Goal: Information Seeking & Learning: Learn about a topic

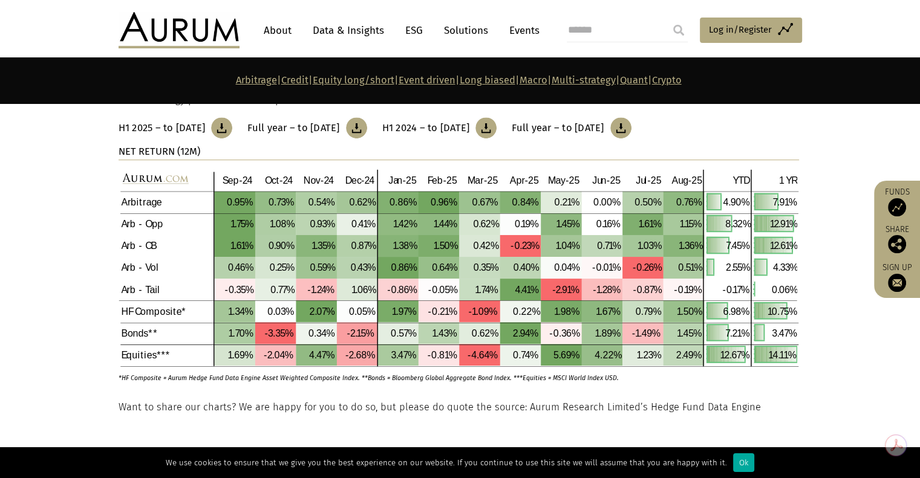
scroll to position [501, 0]
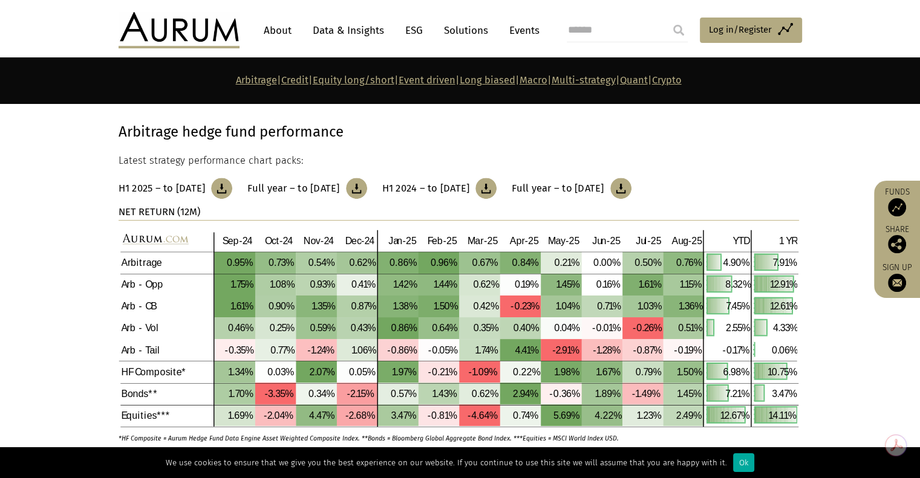
click at [609, 80] on link "Multi-strategy" at bounding box center [583, 79] width 64 height 11
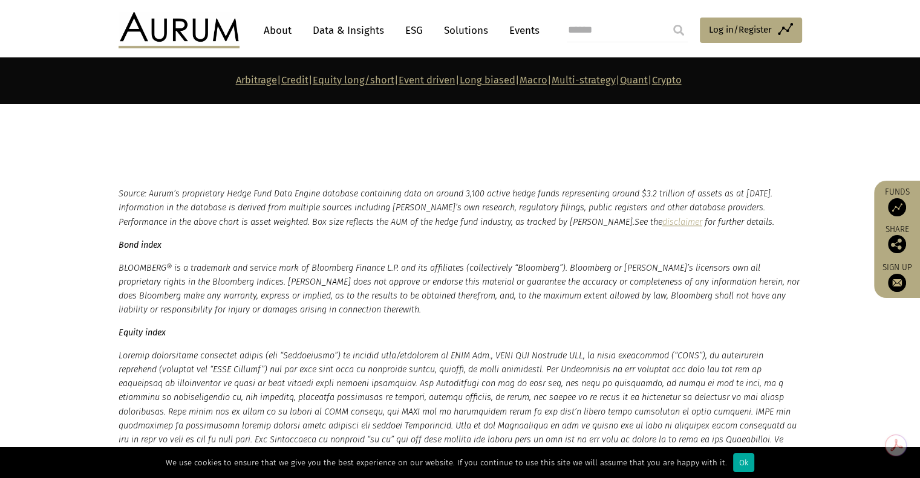
scroll to position [5904, 0]
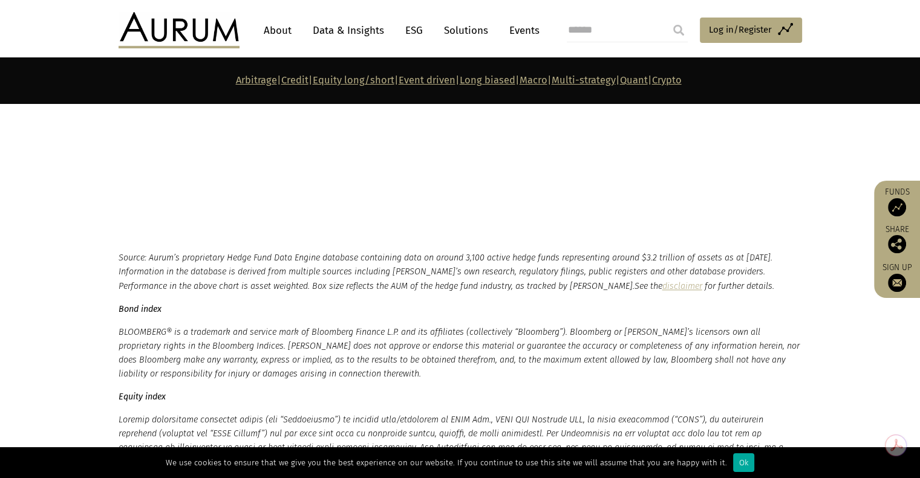
click at [648, 82] on link "Quant" at bounding box center [634, 79] width 28 height 11
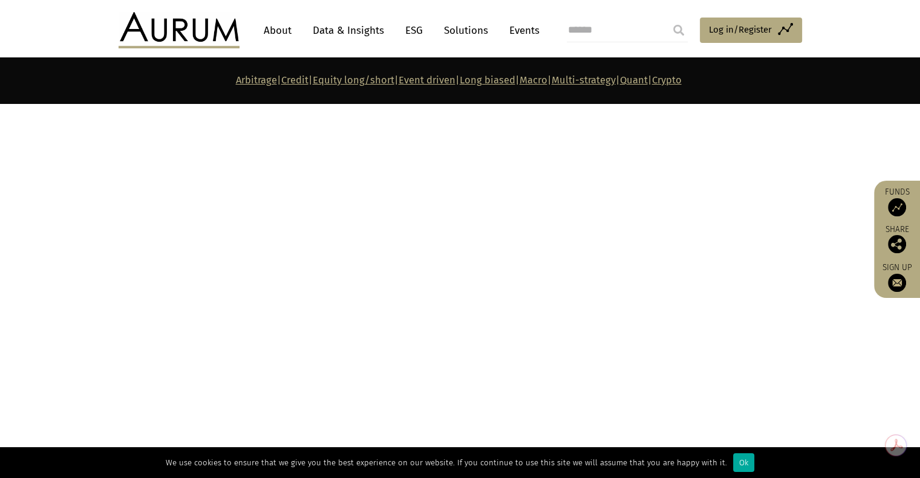
scroll to position [5112, 0]
click at [314, 83] on link "Equity long/short" at bounding box center [354, 79] width 82 height 11
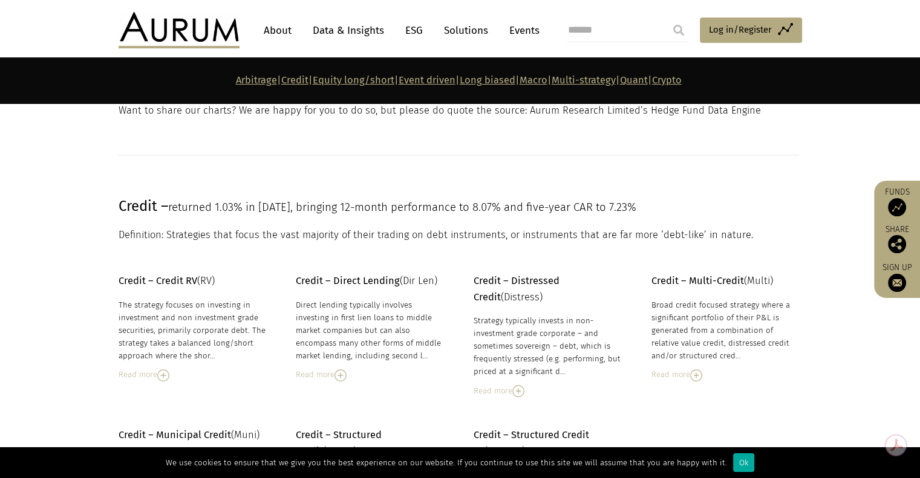
scroll to position [778, 0]
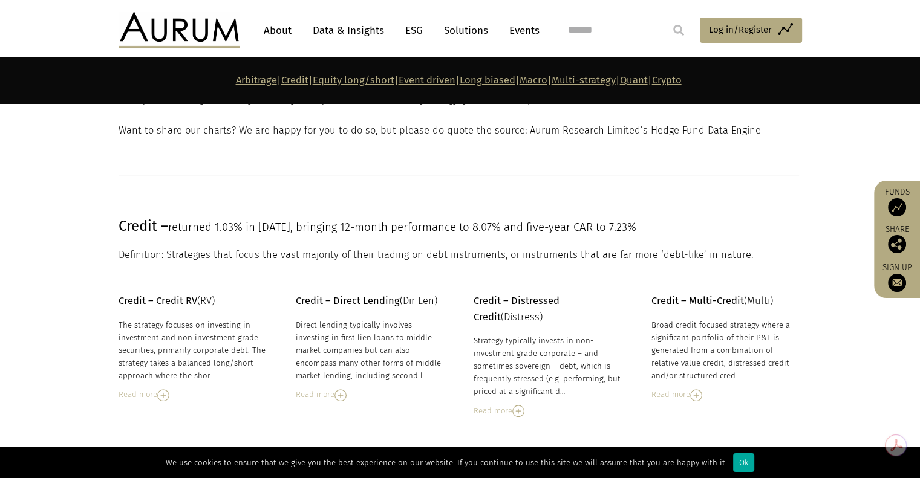
click at [317, 28] on link "Data & Insights" at bounding box center [348, 30] width 83 height 22
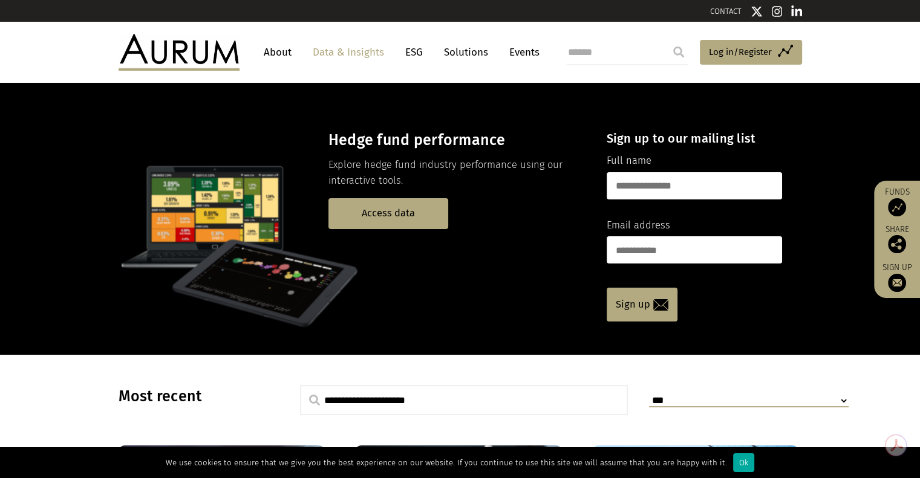
click at [283, 53] on link "About" at bounding box center [278, 52] width 40 height 22
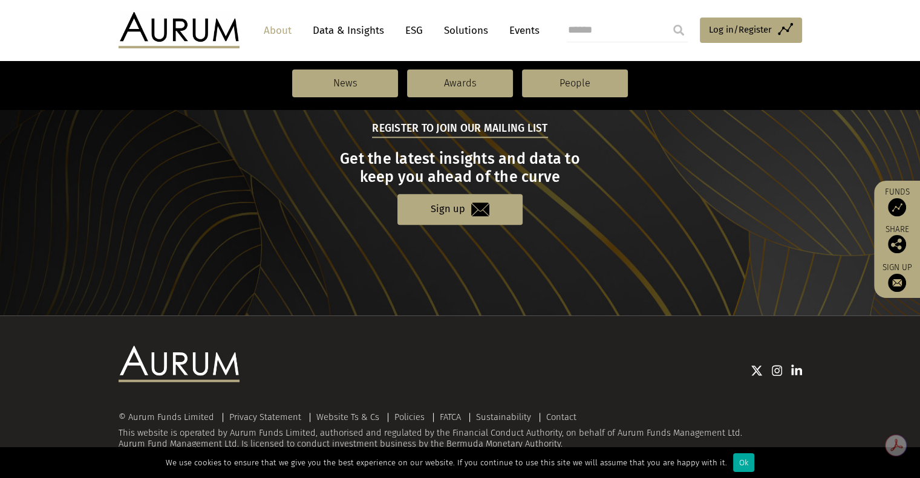
scroll to position [1030, 0]
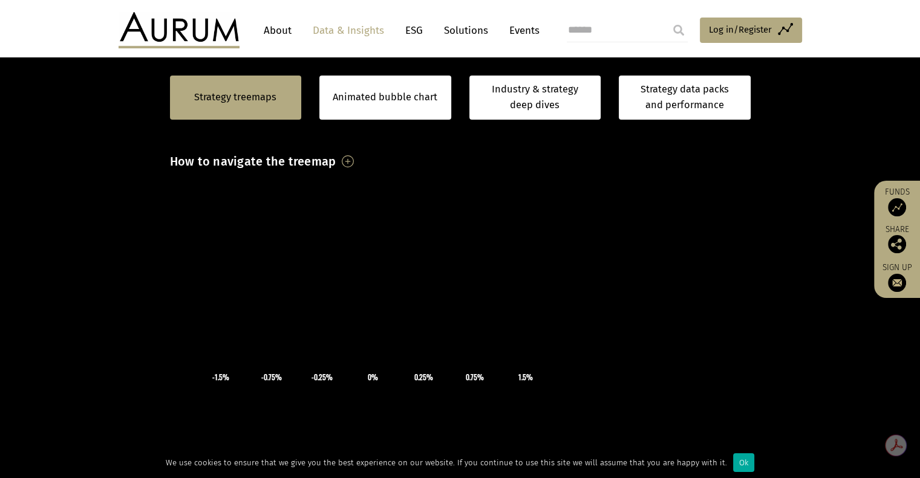
scroll to position [302, 0]
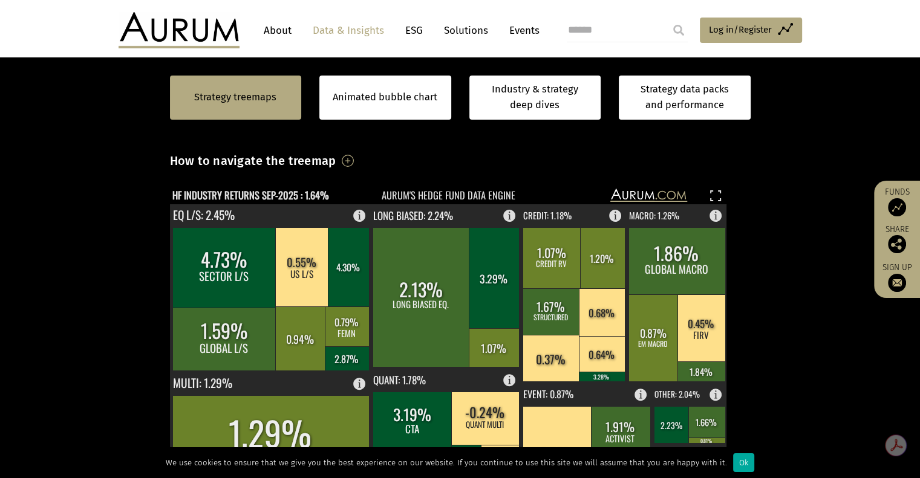
click at [336, 158] on h3 "How to navigate the treemap" at bounding box center [253, 161] width 166 height 21
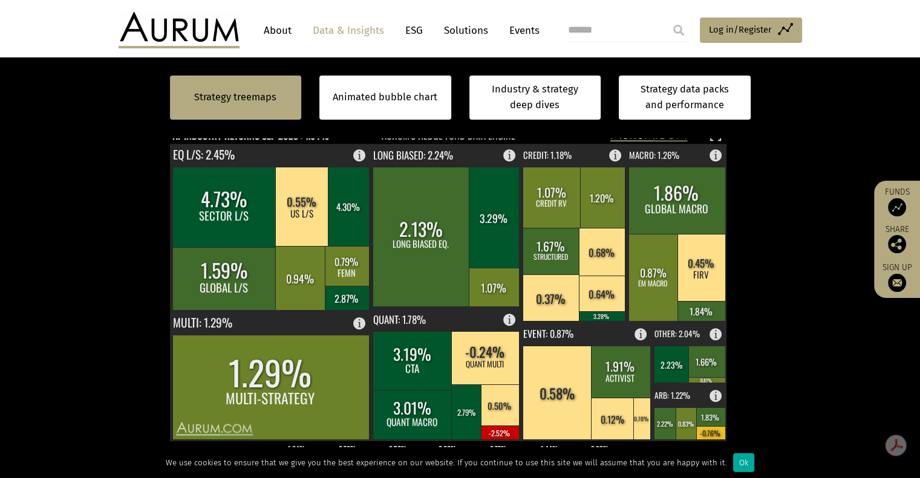
scroll to position [491, 0]
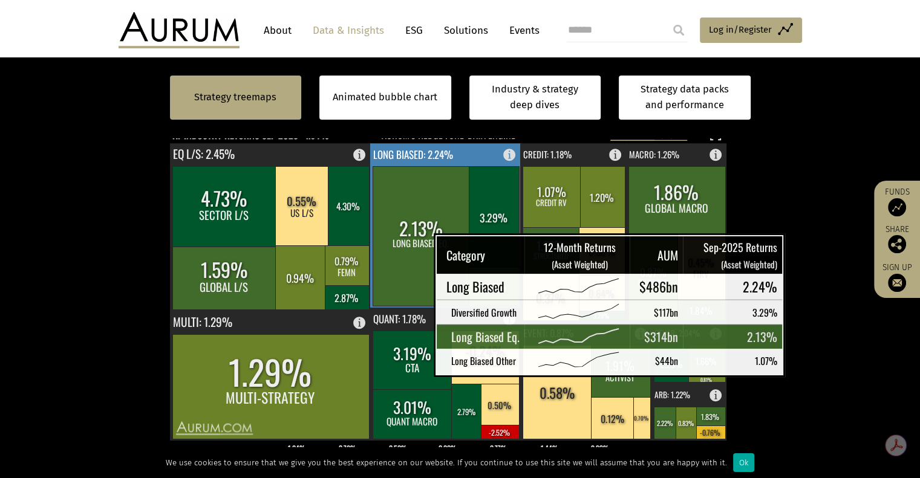
click at [403, 250] on rect at bounding box center [420, 236] width 97 height 140
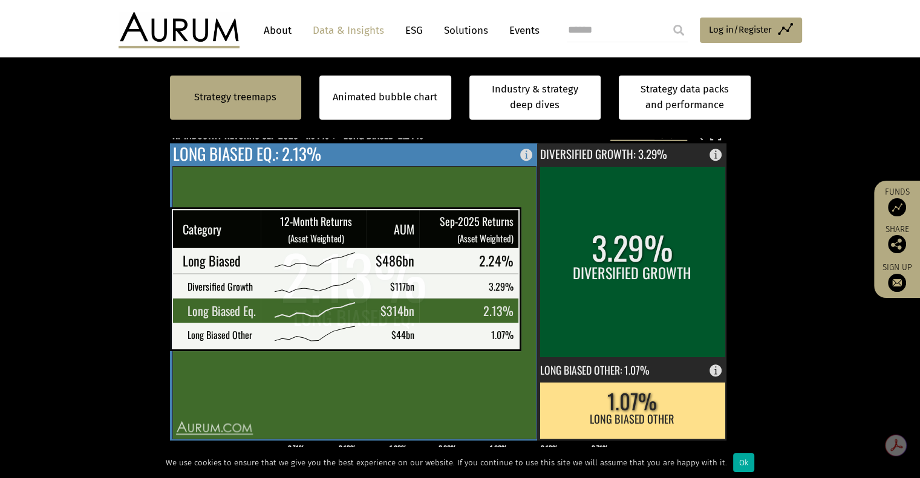
click at [521, 331] on rect at bounding box center [353, 302] width 363 height 273
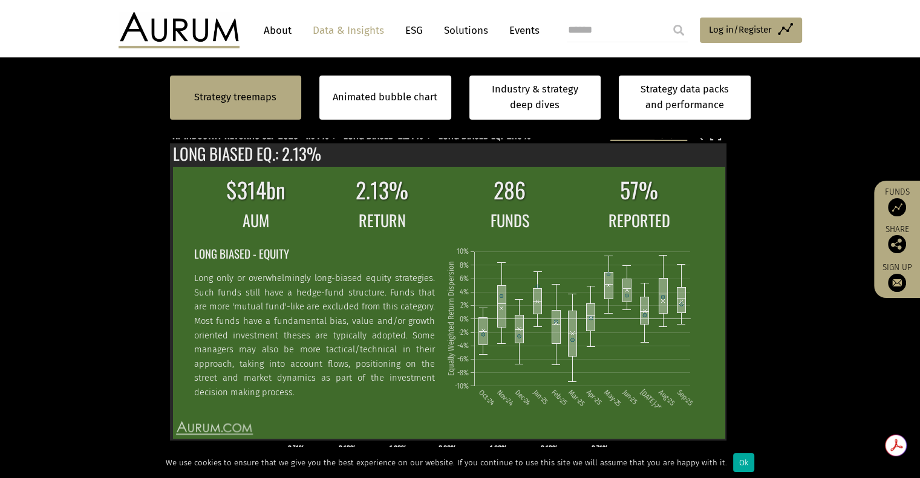
click at [776, 251] on section "Strategy treemaps Animated bubble chart Industry & strategy deep dives Strategy…" at bounding box center [460, 274] width 920 height 883
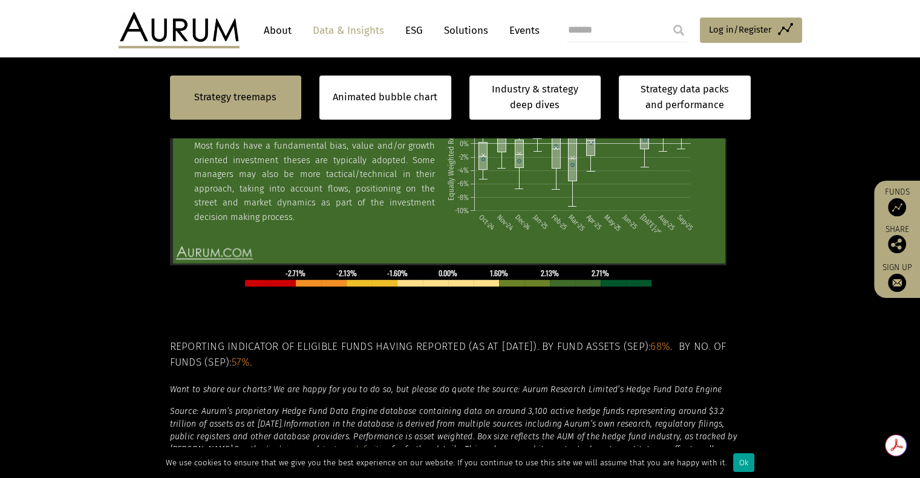
click at [735, 461] on div "Ok" at bounding box center [743, 462] width 21 height 19
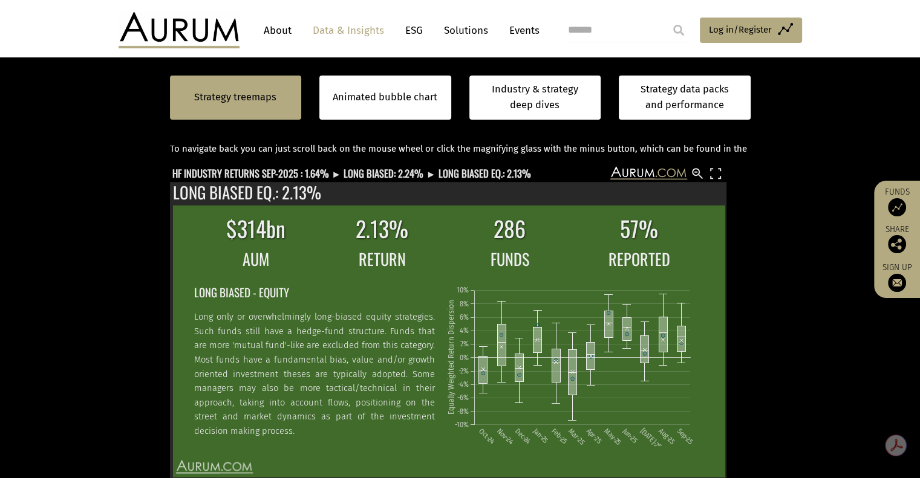
scroll to position [452, 0]
click at [698, 174] on rect at bounding box center [697, 174] width 15 height 15
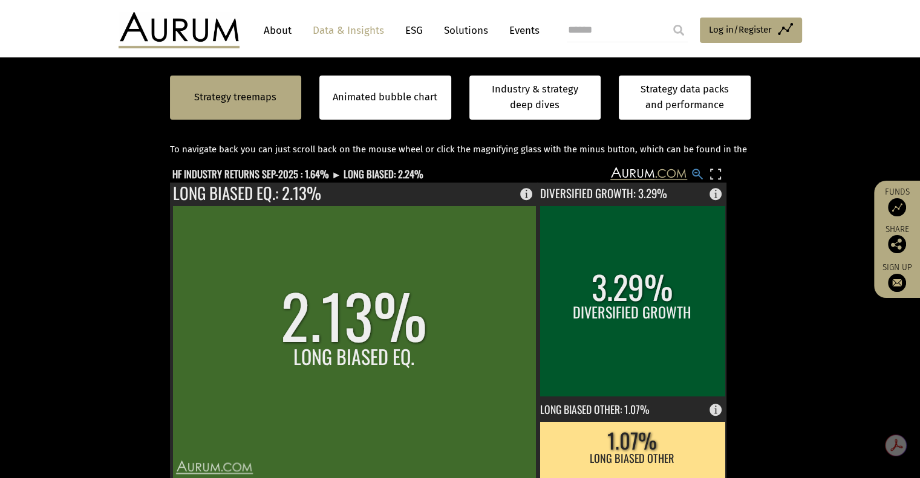
click at [694, 174] on rect at bounding box center [697, 174] width 15 height 15
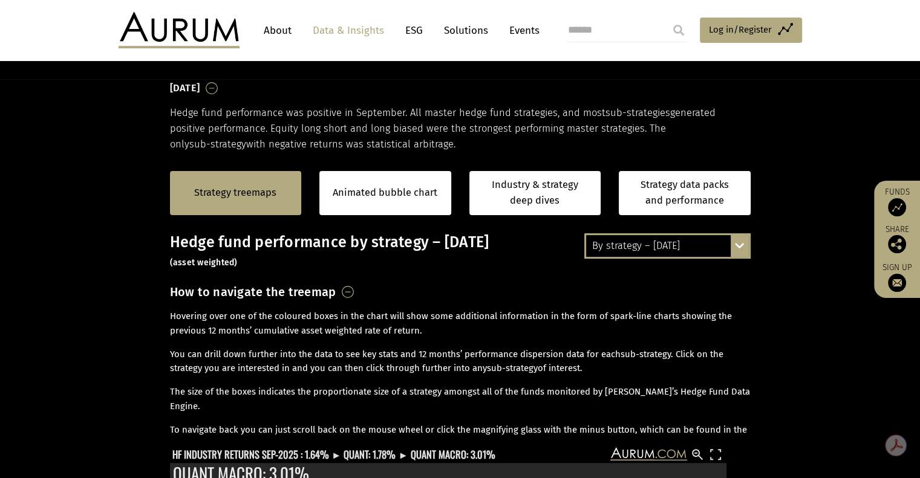
scroll to position [169, 0]
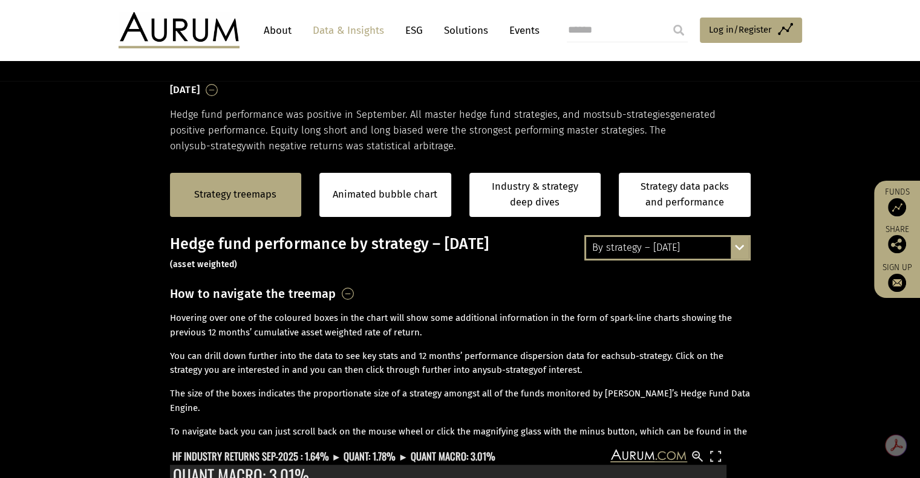
click at [735, 252] on div "By strategy – September 2025 By strategy – September 2025 By strategy – year to…" at bounding box center [667, 247] width 166 height 25
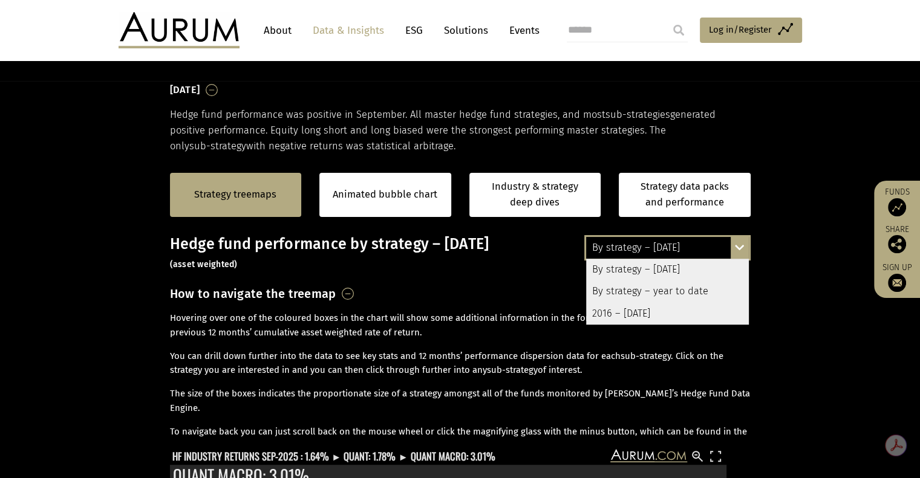
click at [700, 288] on div "By strategy – year to date" at bounding box center [667, 292] width 163 height 22
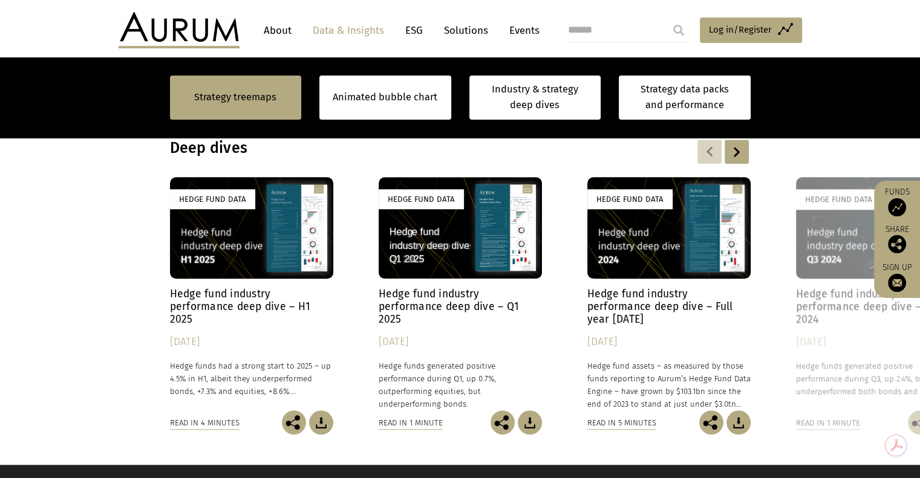
scroll to position [1098, 0]
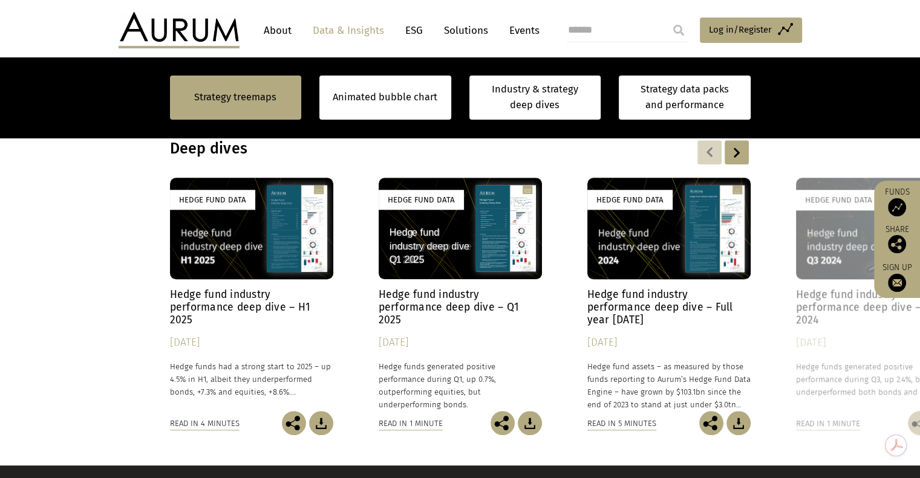
click at [498, 242] on div "Hedge Fund Data" at bounding box center [460, 229] width 163 height 102
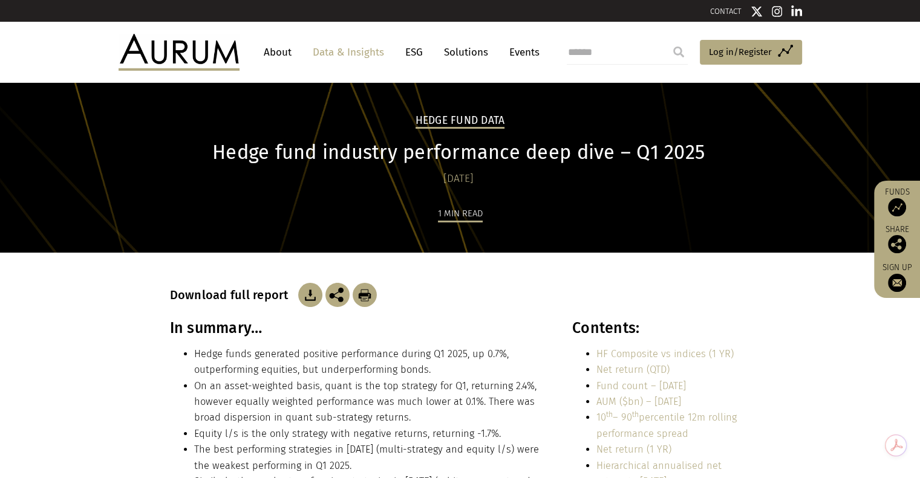
click at [289, 52] on link "About" at bounding box center [278, 52] width 40 height 22
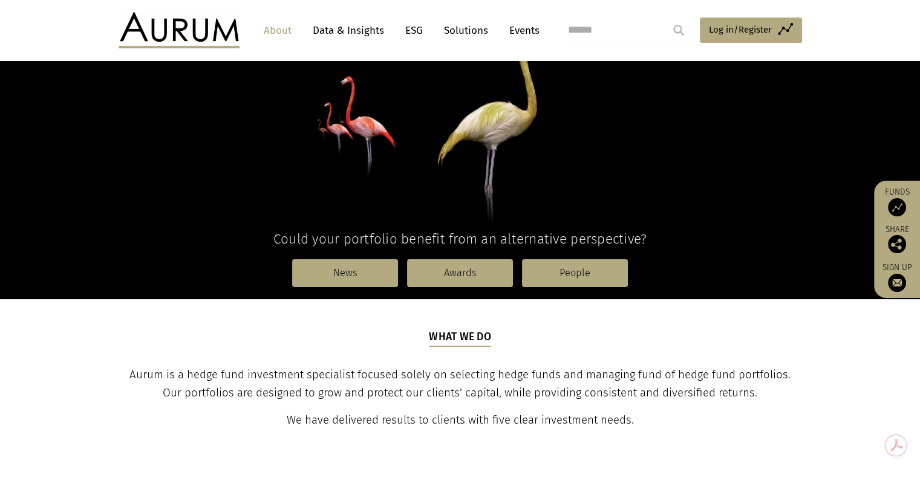
scroll to position [181, 0]
